Goal: Complete application form

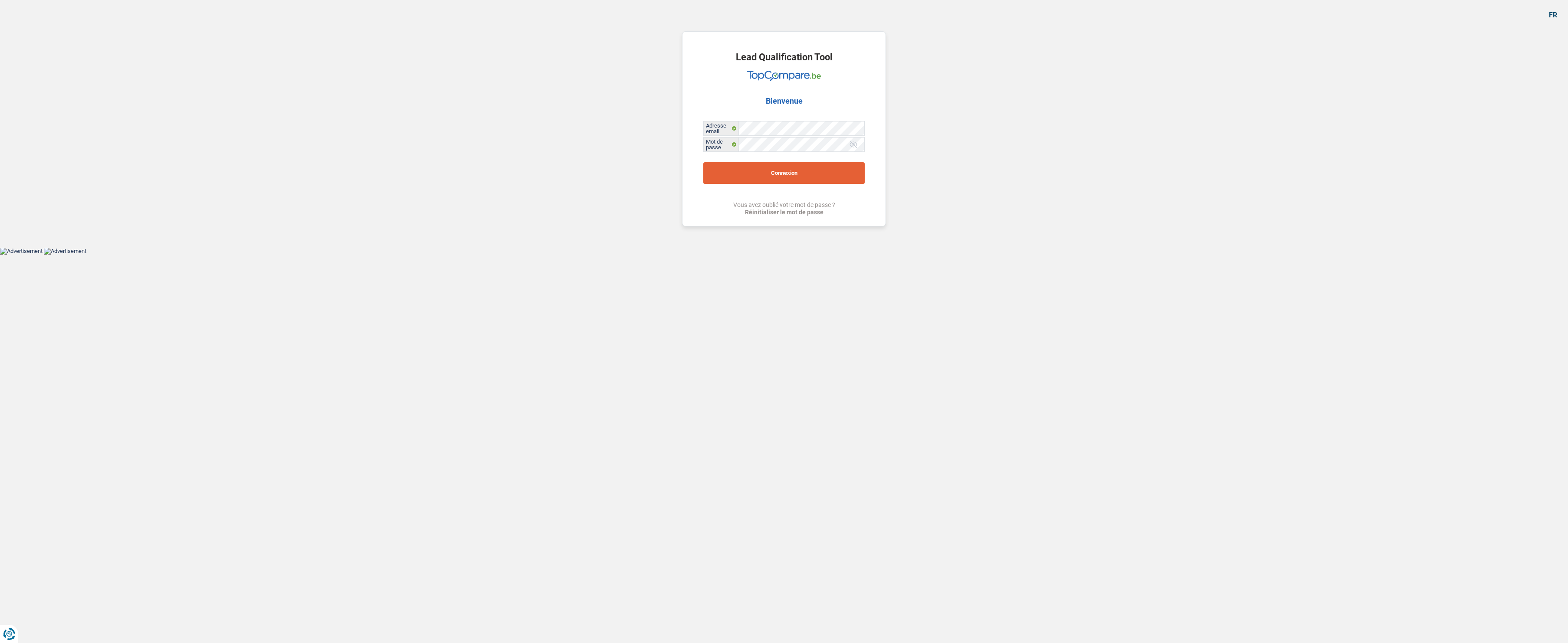
click at [807, 167] on button "Connexion" at bounding box center [783, 174] width 161 height 22
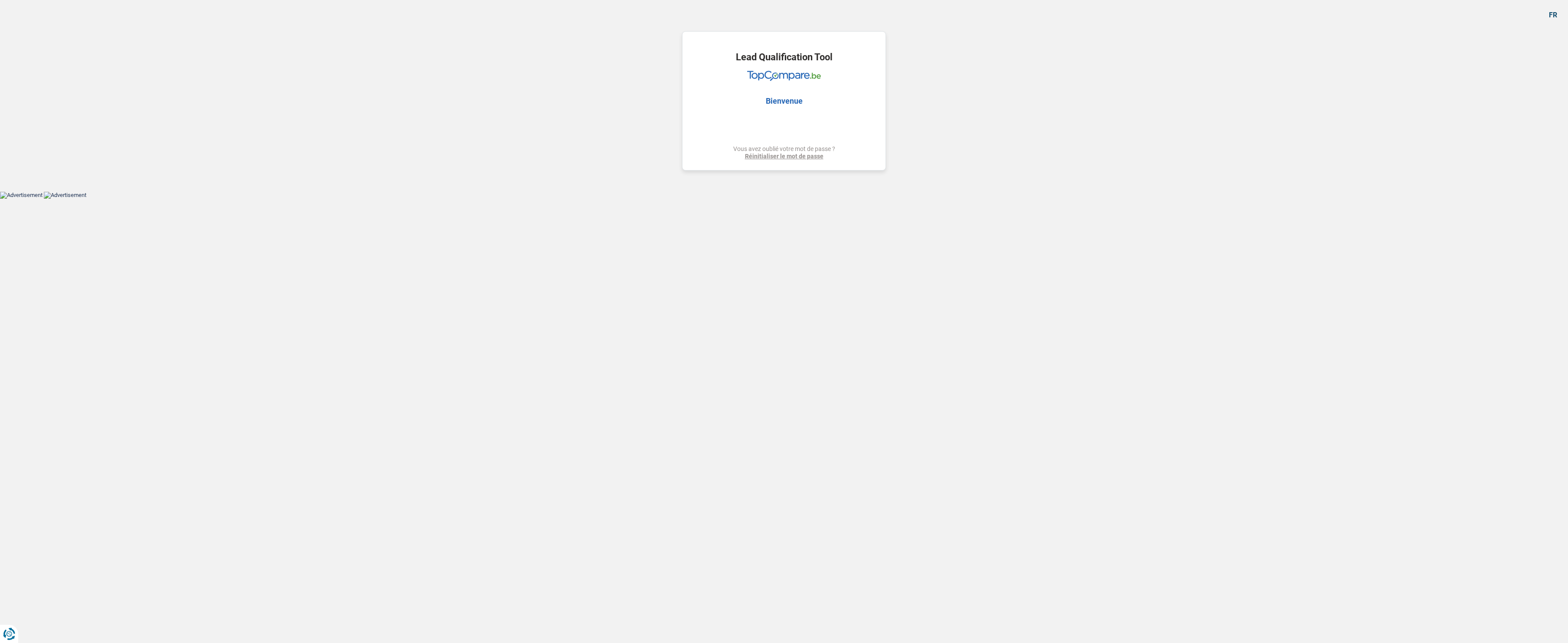
select select "tech"
select select "60"
select select "record credits"
select select "tech"
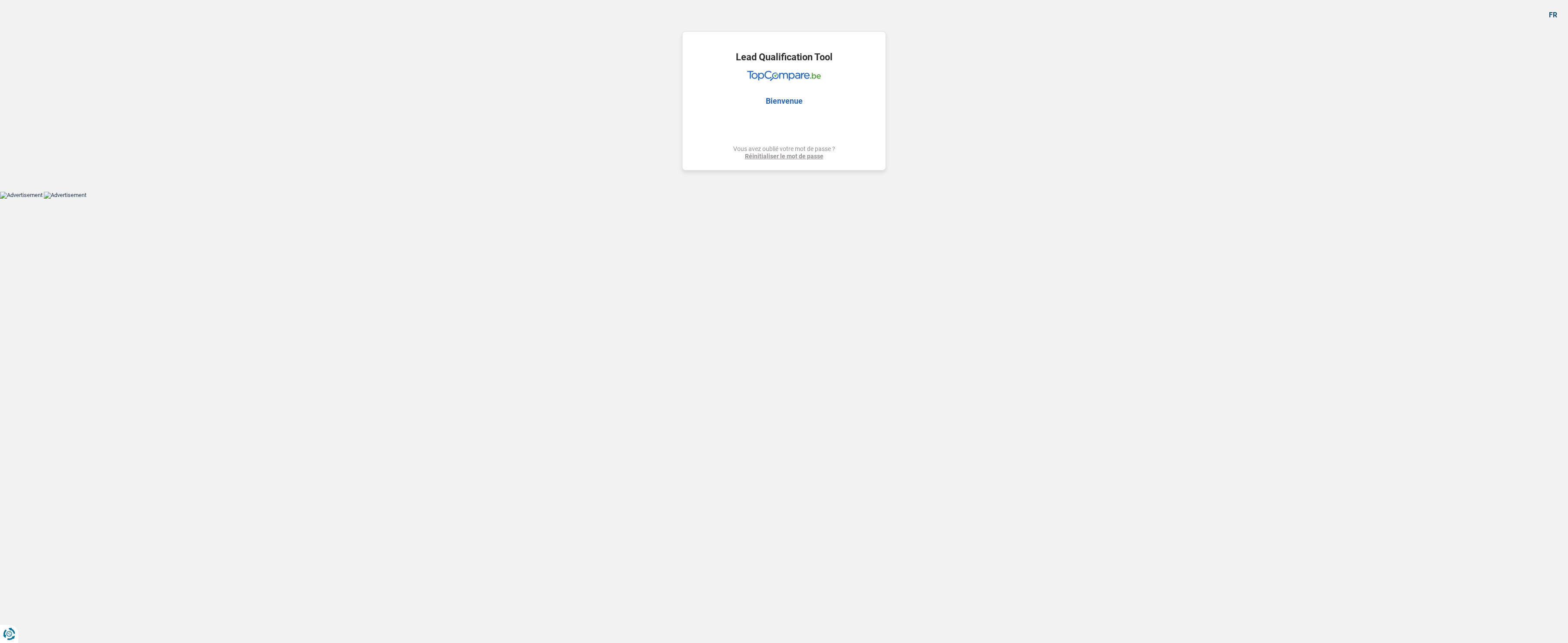
select select "tech"
select select "60"
select select "rentBeneficiary"
select select "rentalIncome"
select select "ownerWithoutMortgage"
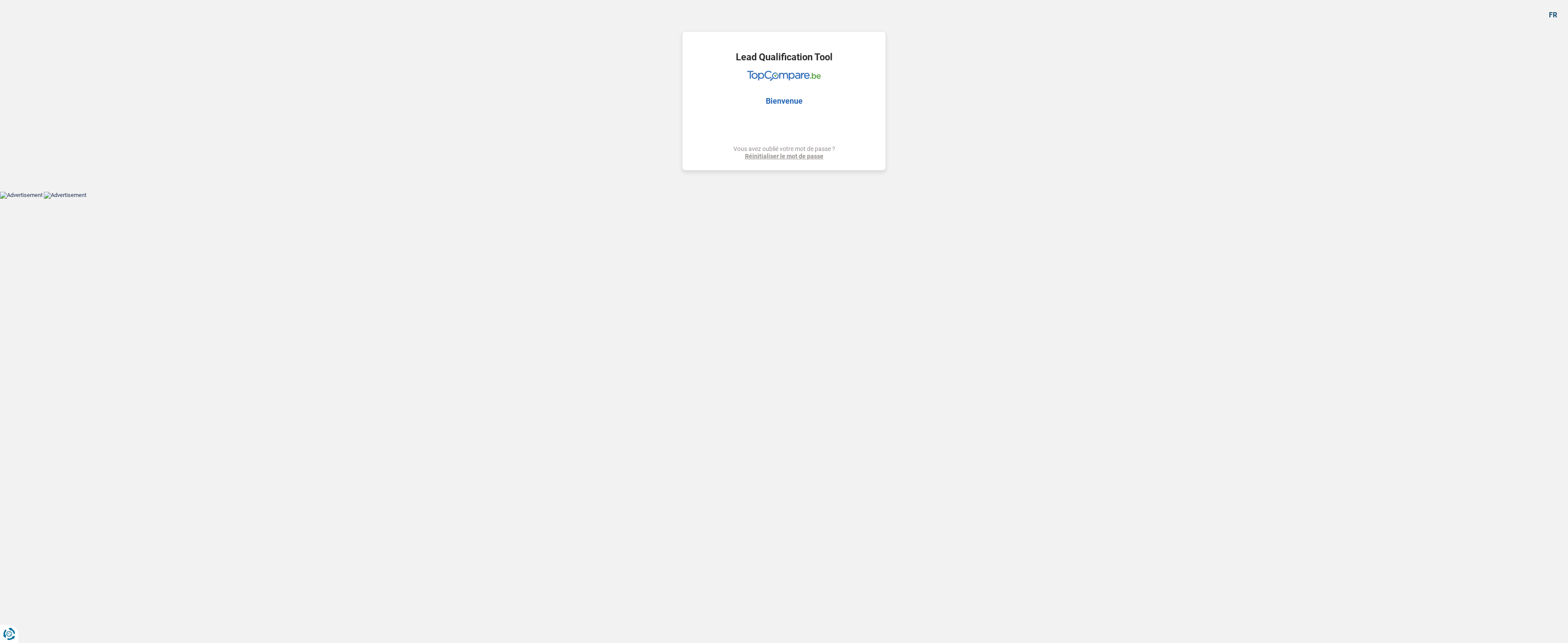
select select "tech"
select select "60"
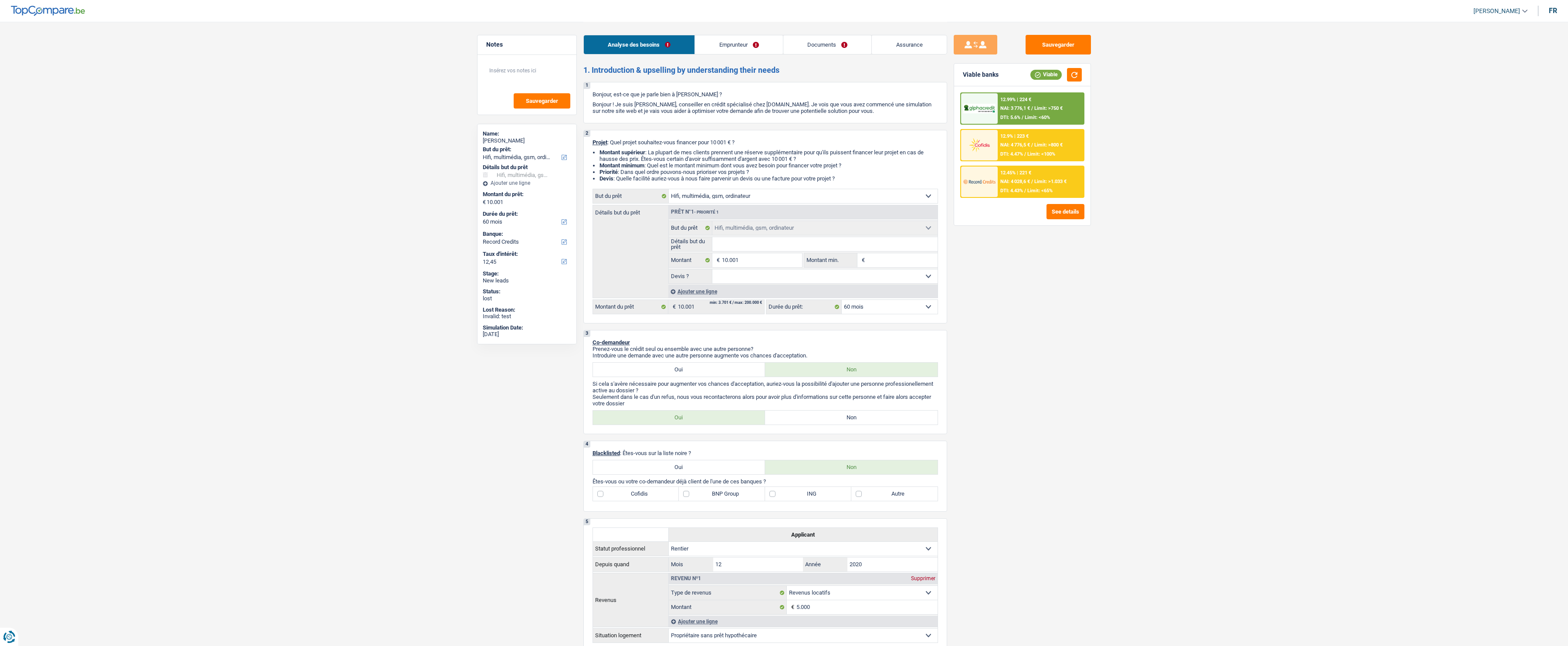
click at [748, 43] on link "Emprunteur" at bounding box center [739, 45] width 88 height 19
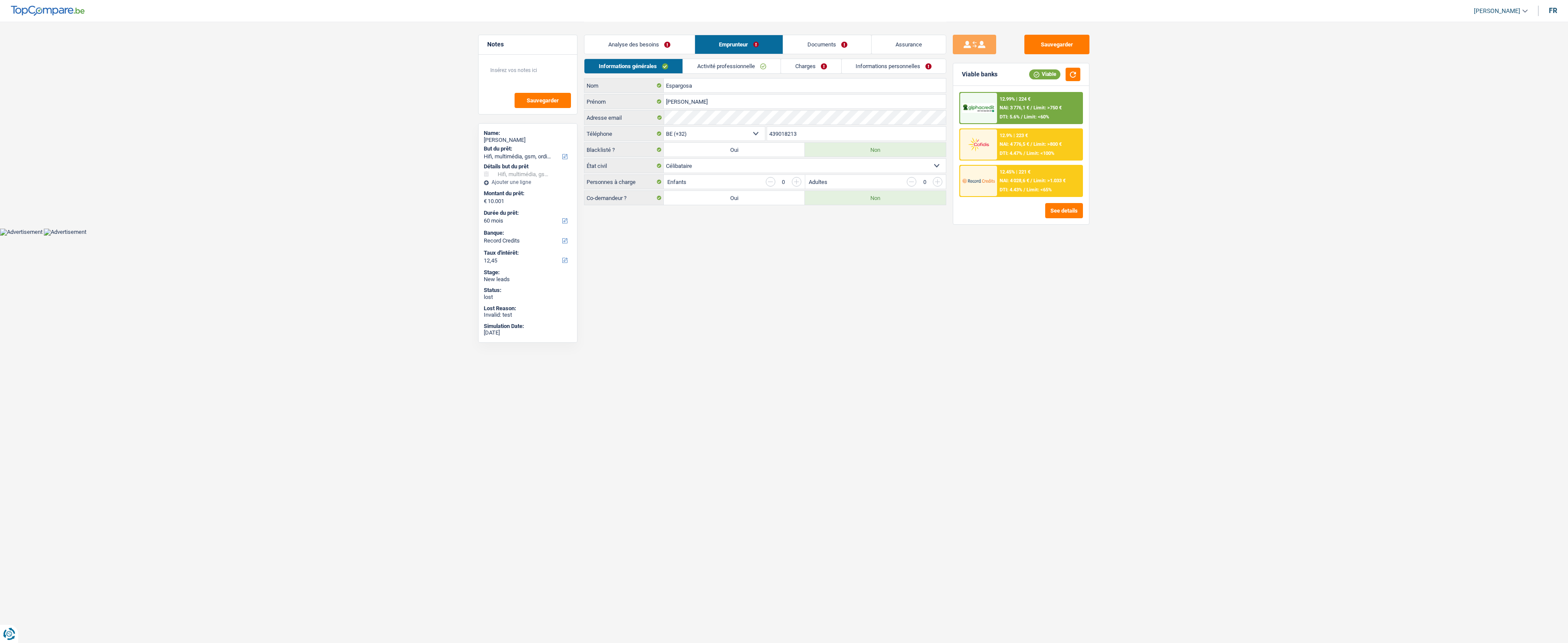
click at [672, 45] on link "Analyse des besoins" at bounding box center [639, 44] width 110 height 19
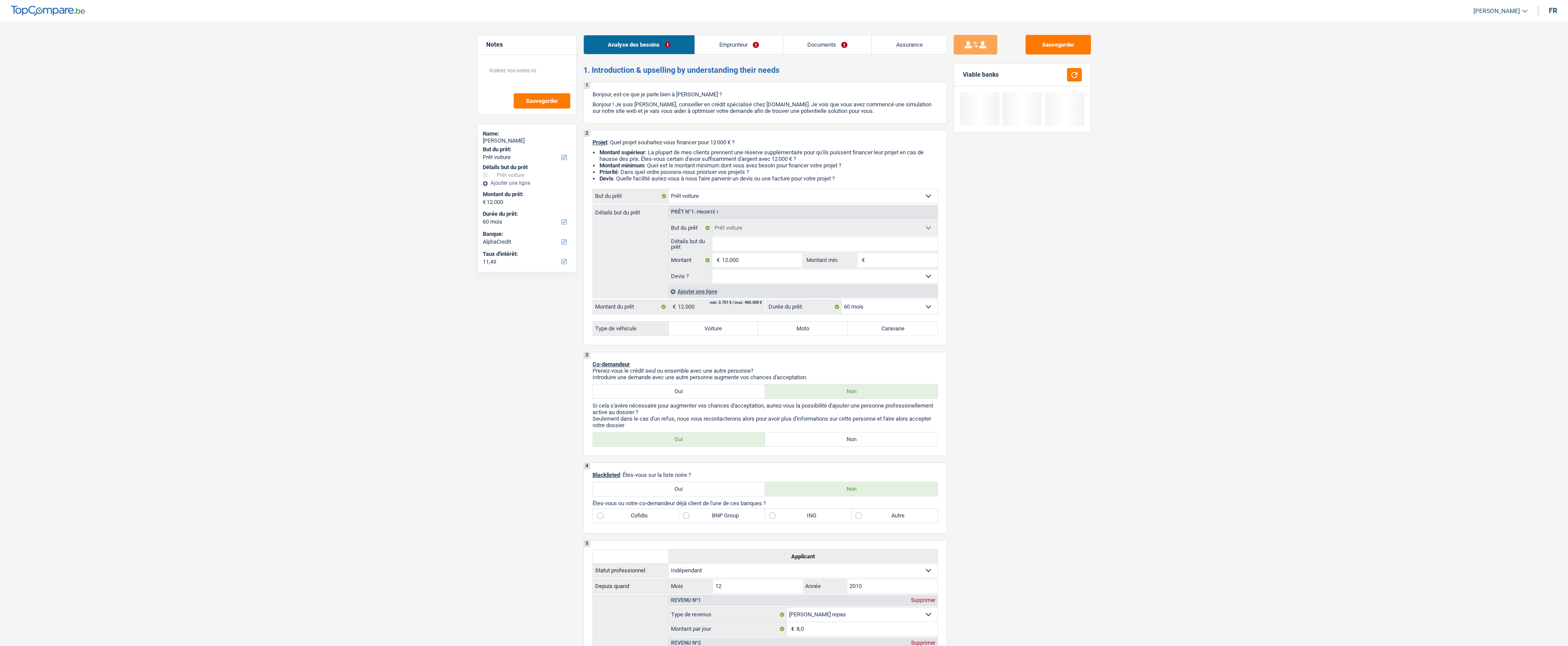
select select "car"
select select "60"
select select "alphacredit"
select select "car"
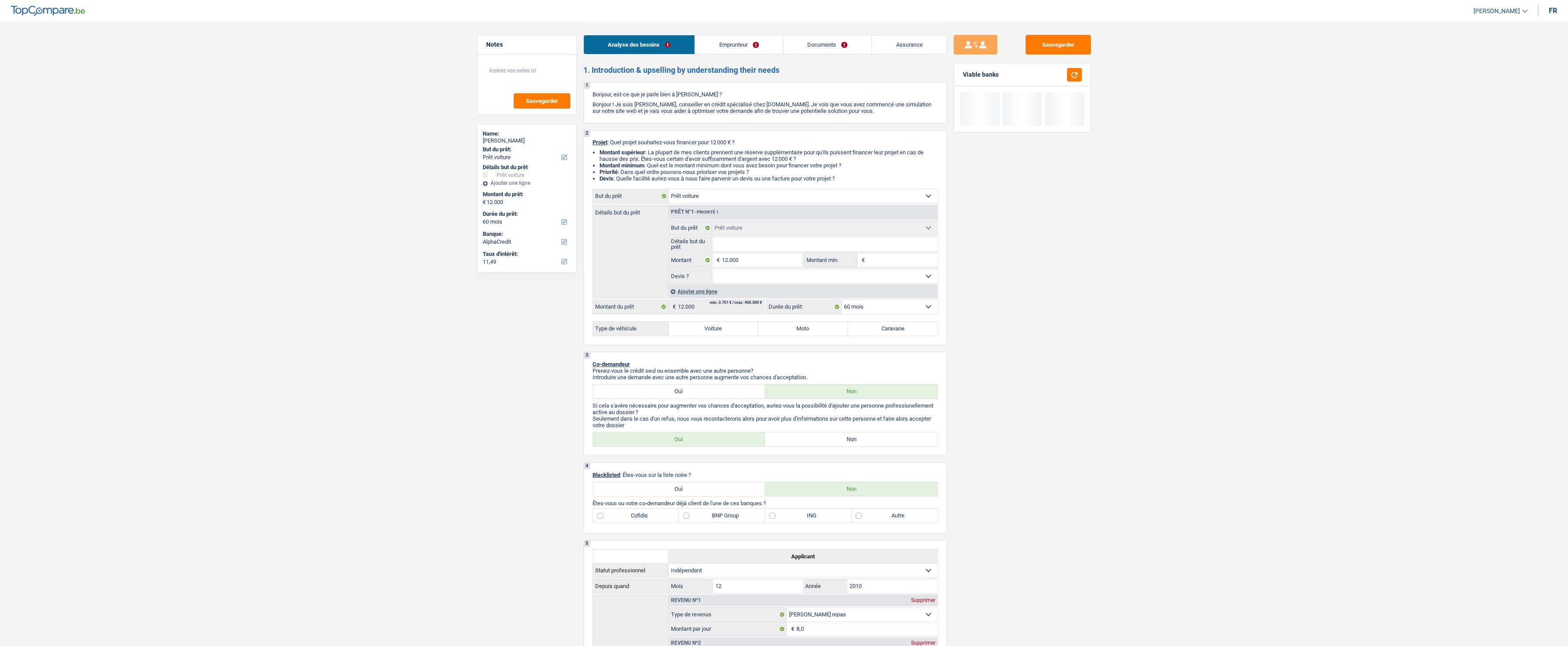
select select "car"
select select "60"
select select "independent"
select select "mealVouchers"
select select "netSalary"
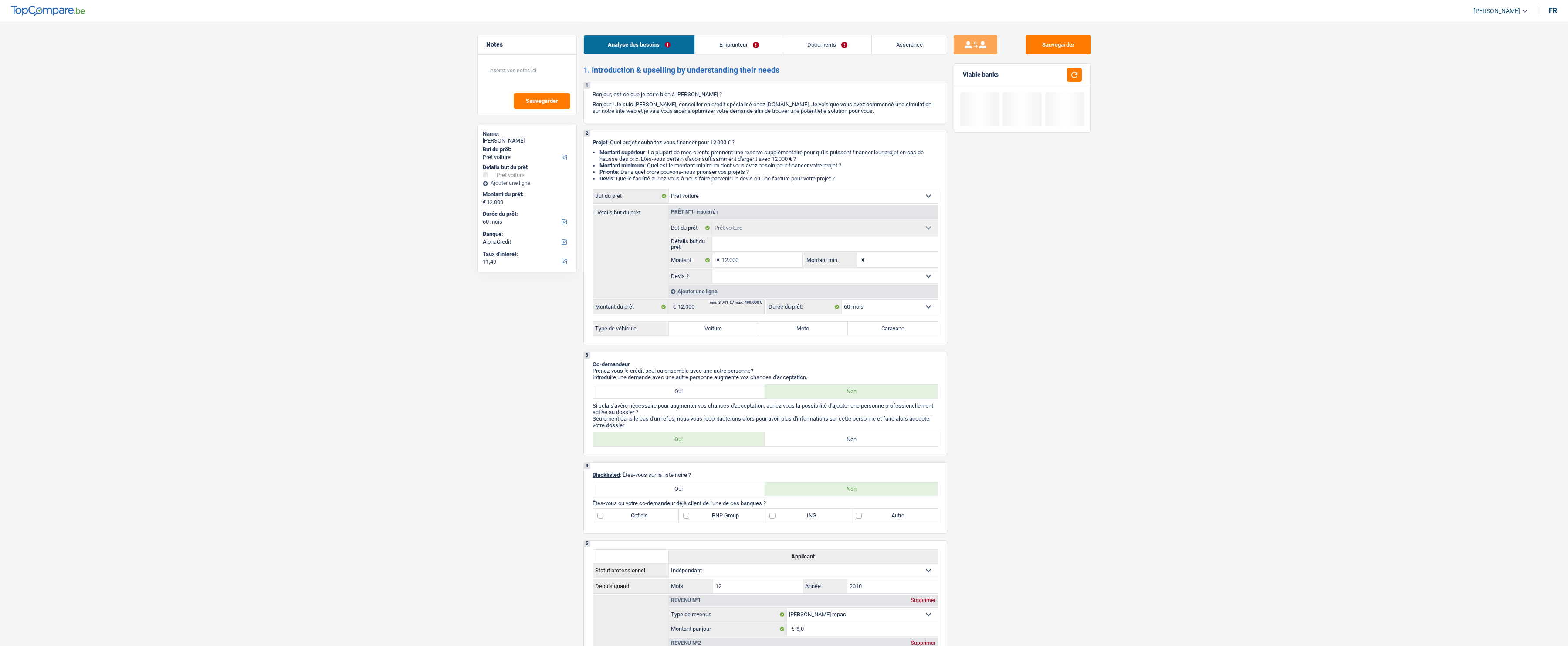
select select "familyAllowances"
select select "ownerWithMortgage"
select select "personalLoan"
select select "familyEvent"
select select "120"
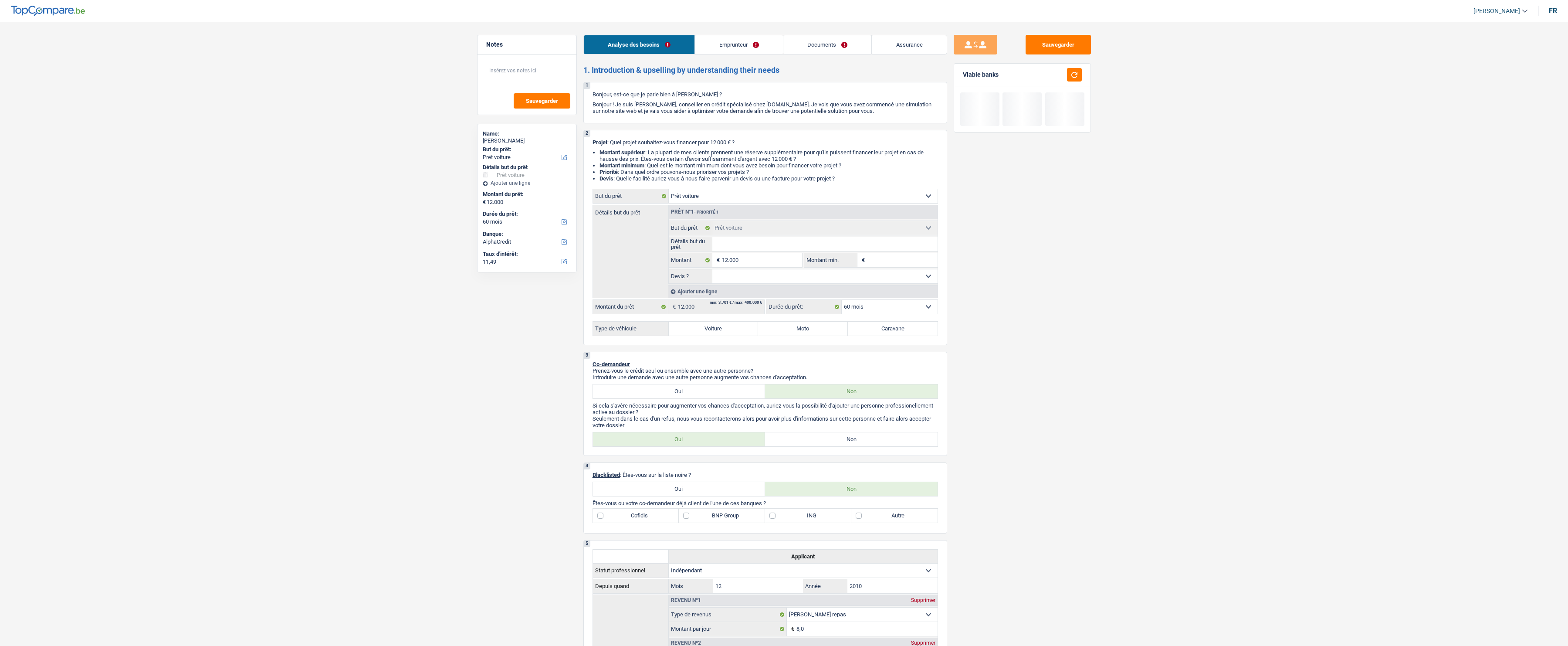
select select "mortgage"
select select "420"
select select "personalSale"
select select "60"
select select "personalSale"
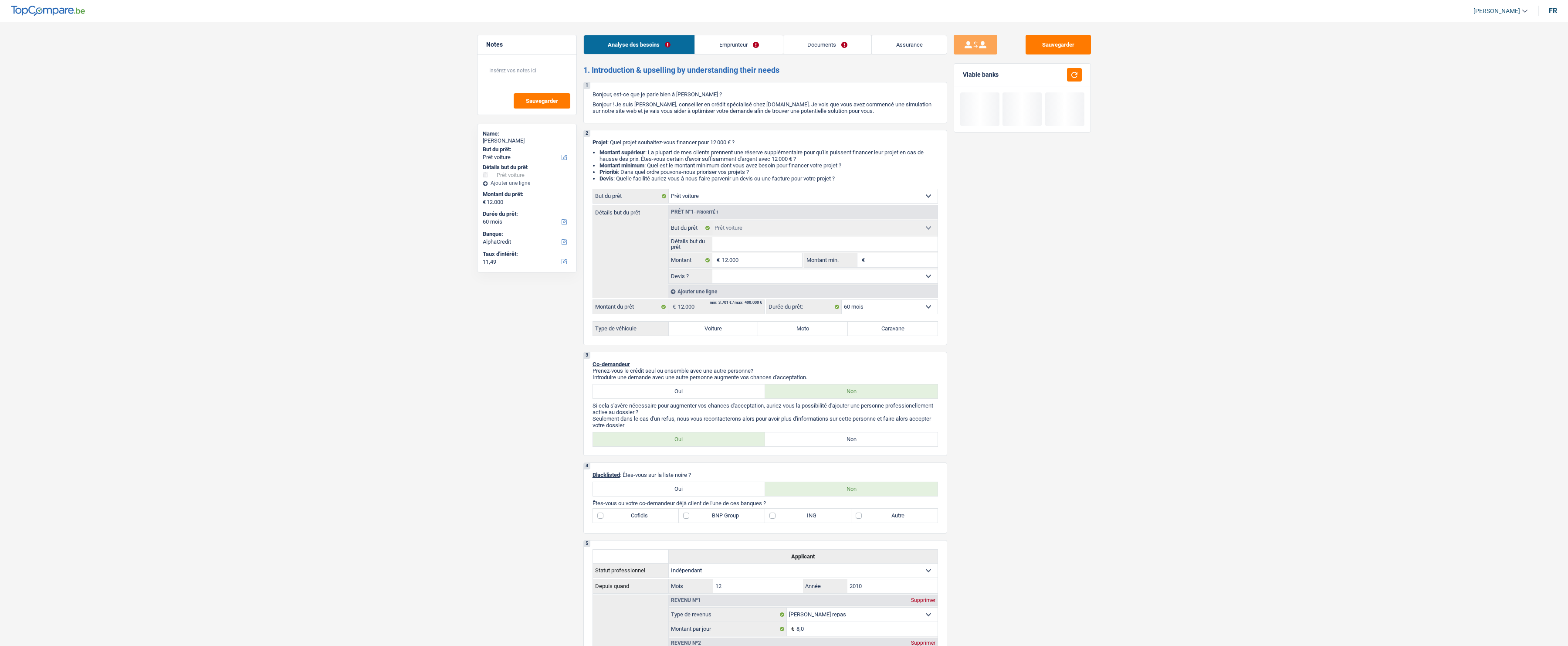
select select "30"
select select "car"
select select "60"
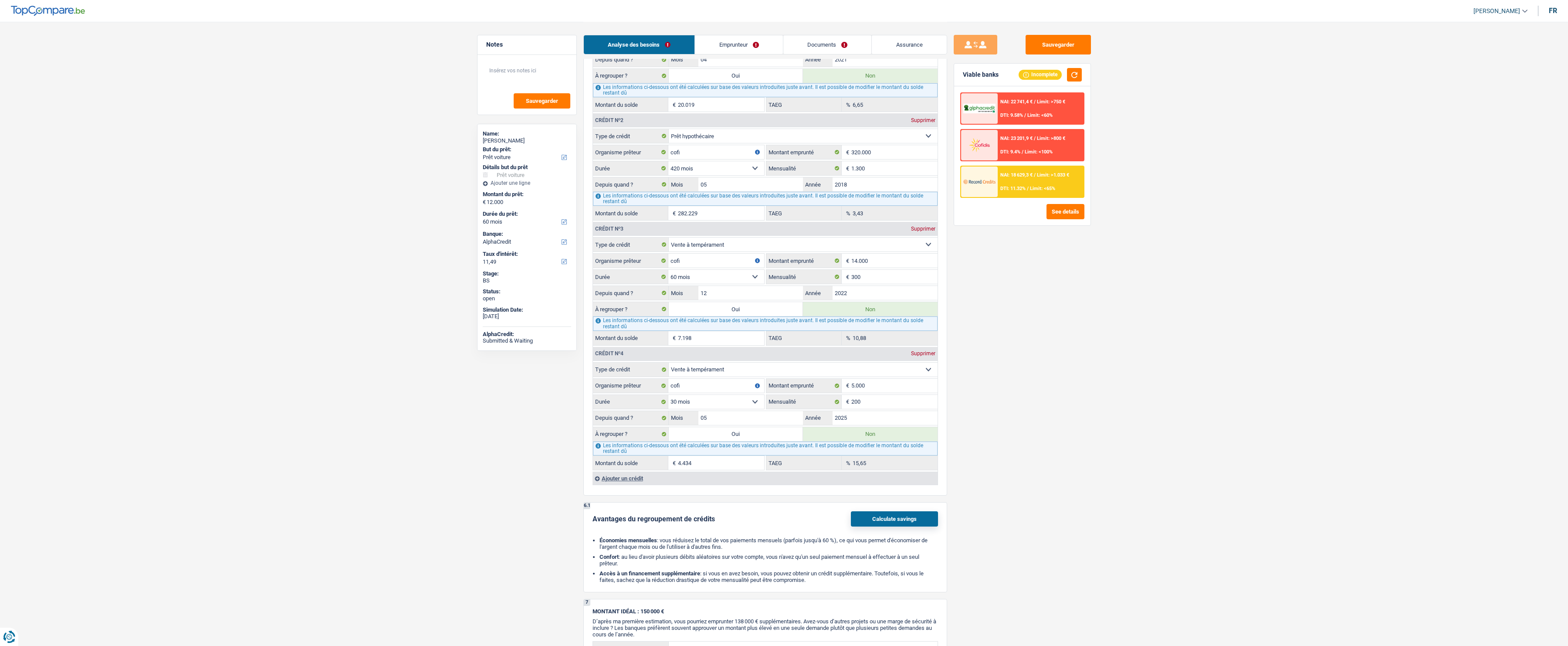
scroll to position [950, 0]
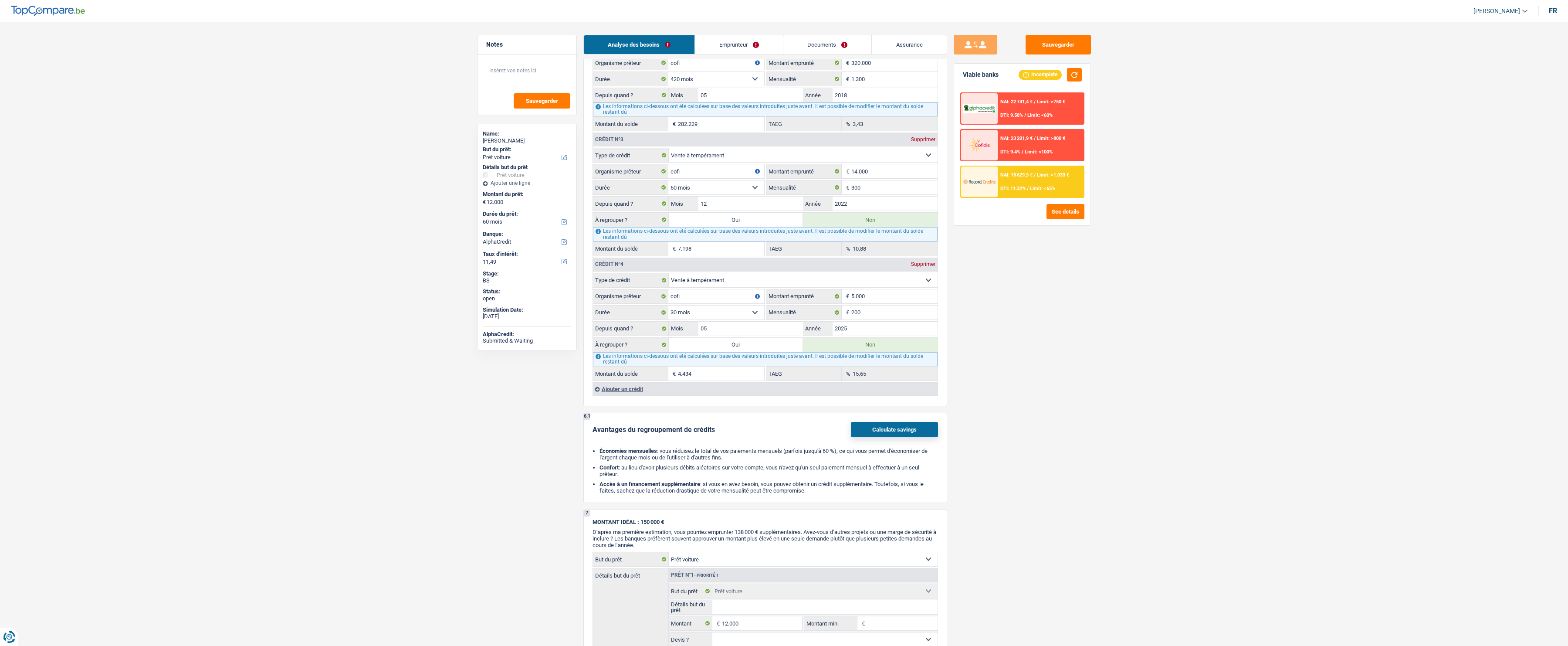
click at [899, 426] on button "Calculate savings" at bounding box center [894, 429] width 87 height 15
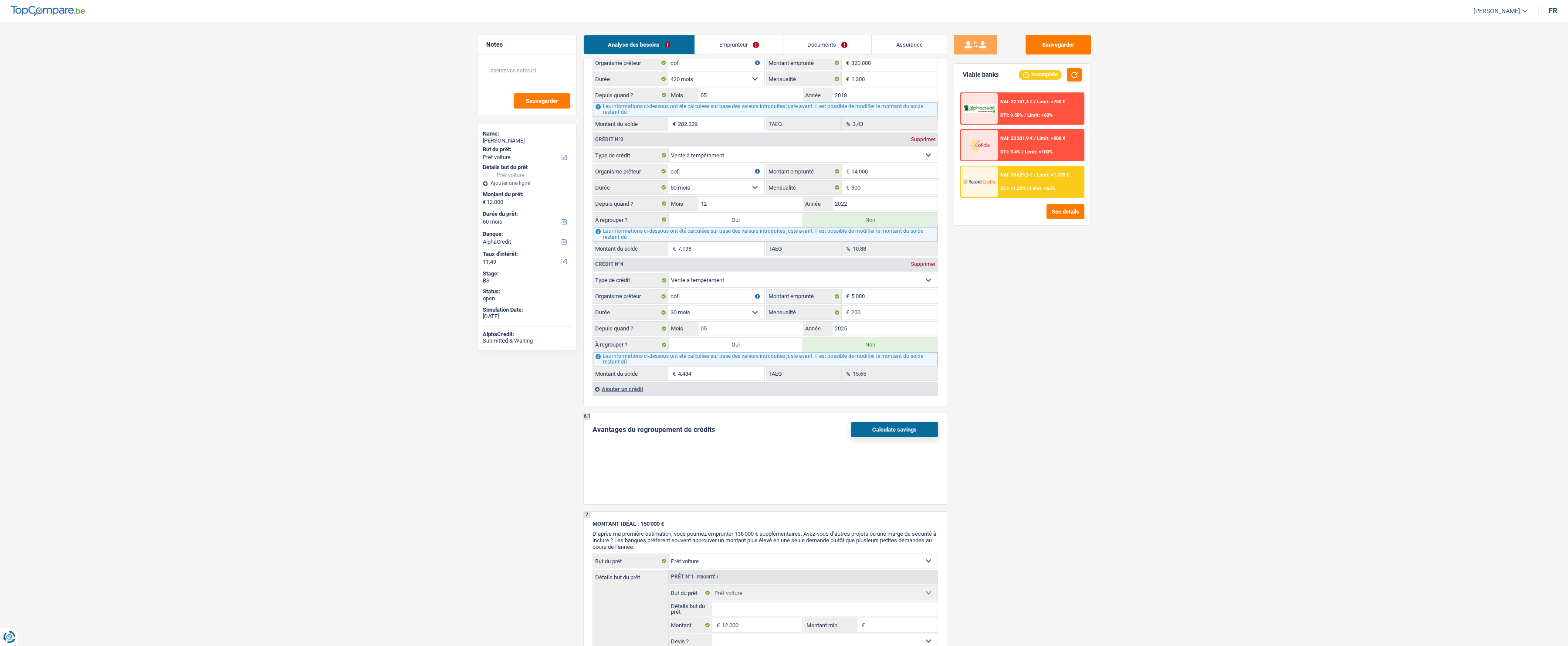
select select "60"
select select "144"
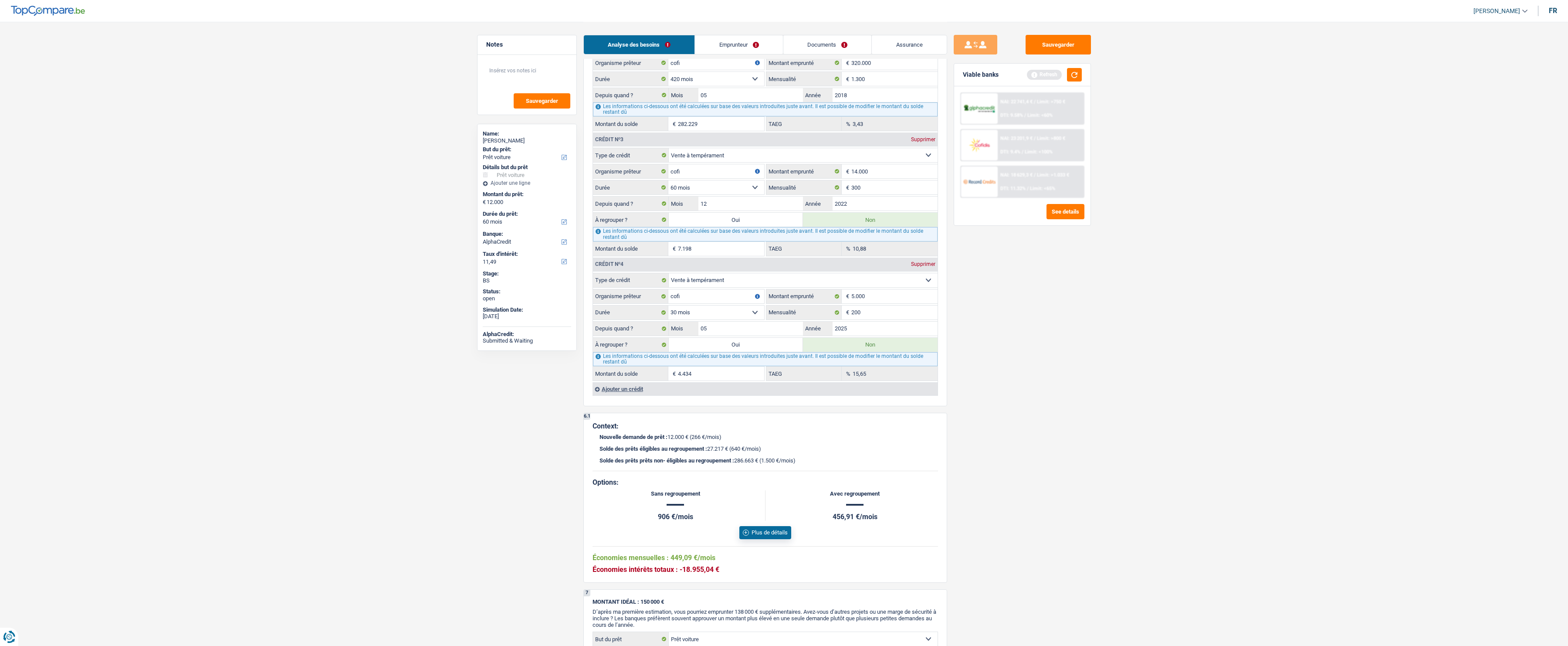
click at [765, 534] on button "Plus de détails" at bounding box center [765, 532] width 52 height 13
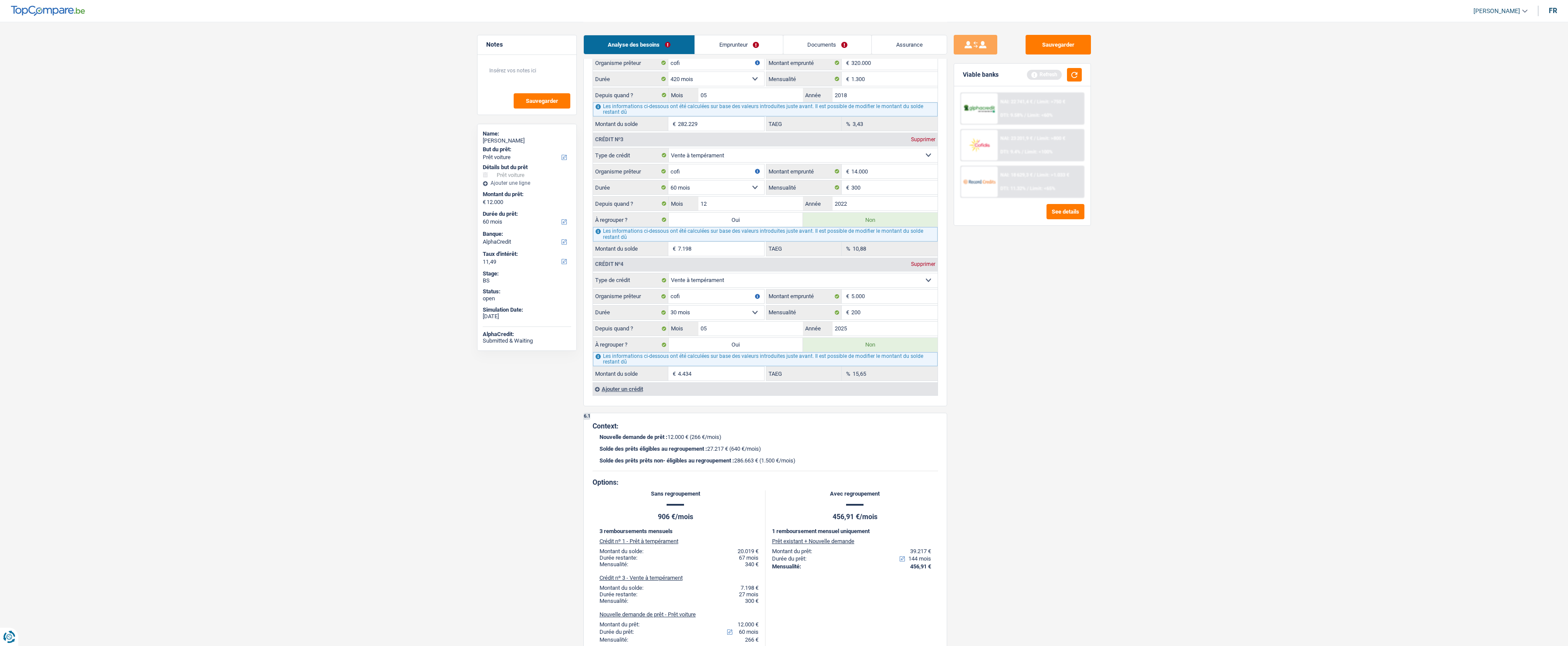
scroll to position [956, 0]
